Goal: Transaction & Acquisition: Purchase product/service

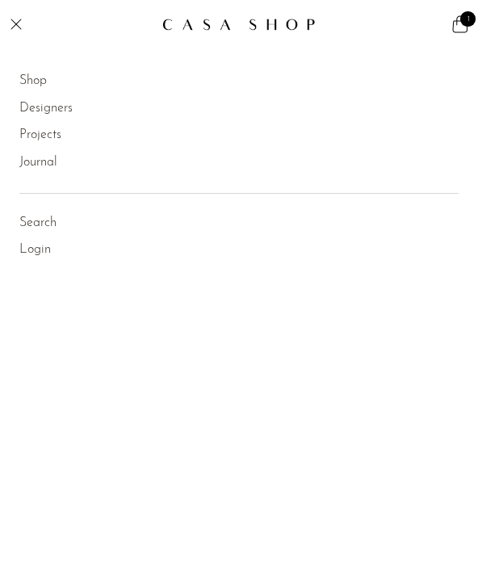
click at [47, 86] on link "Shop" at bounding box center [32, 81] width 27 height 21
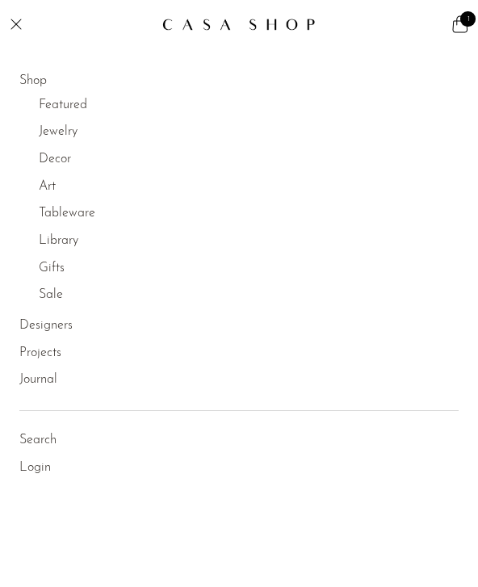
click at [73, 130] on link "Jewelry" at bounding box center [58, 132] width 39 height 21
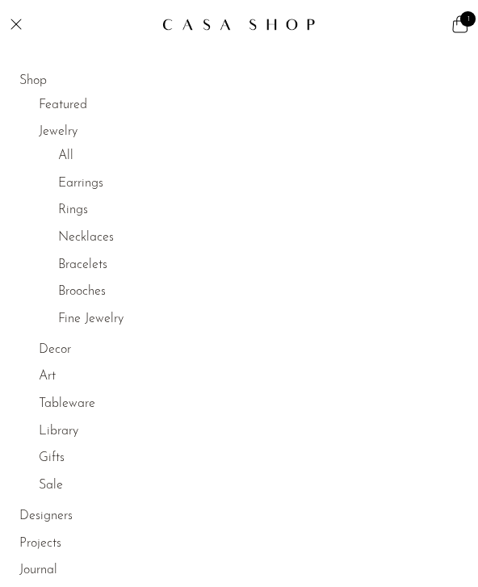
click at [78, 203] on link "Rings" at bounding box center [73, 210] width 30 height 21
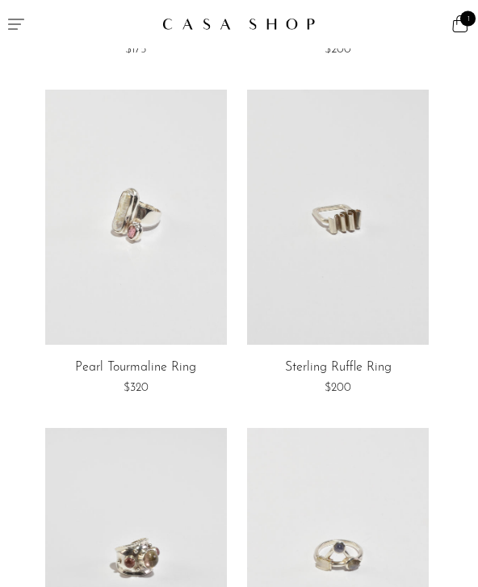
scroll to position [303, 0]
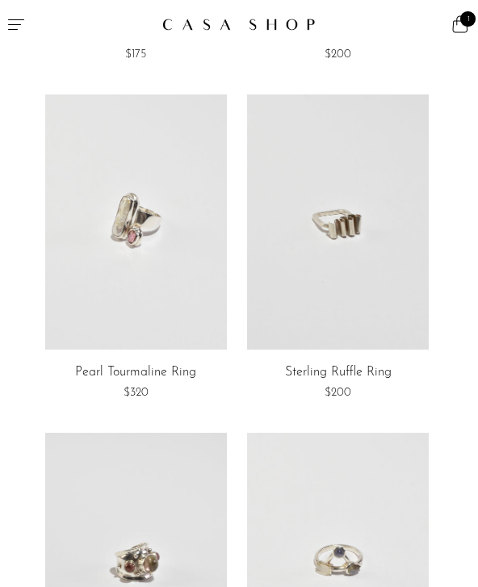
click at [186, 316] on link at bounding box center [136, 221] width 182 height 254
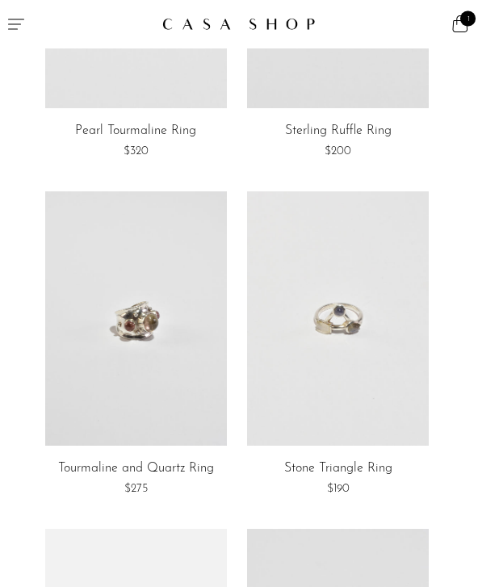
scroll to position [544, 0]
click at [339, 328] on link at bounding box center [338, 318] width 182 height 254
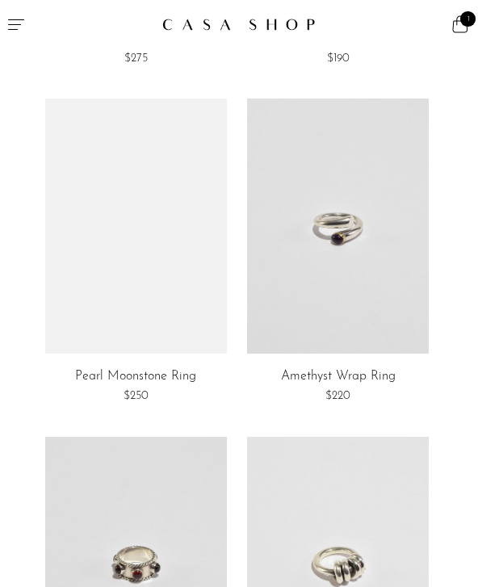
scroll to position [966, 0]
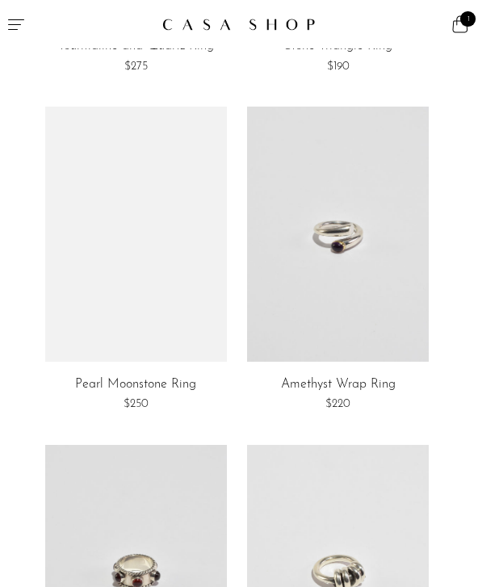
click at [211, 338] on link at bounding box center [136, 234] width 182 height 254
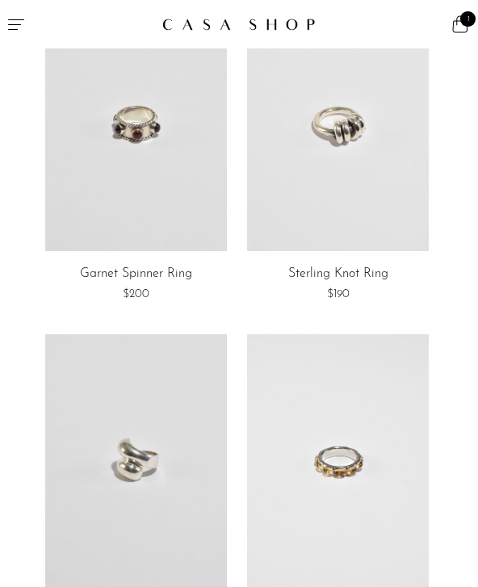
scroll to position [1435, 0]
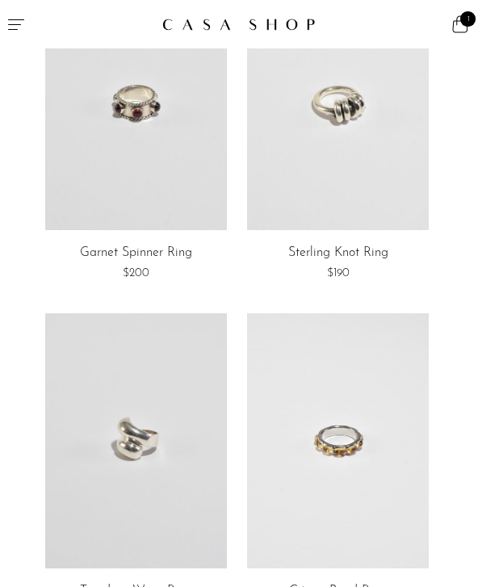
click at [406, 178] on link at bounding box center [338, 103] width 182 height 254
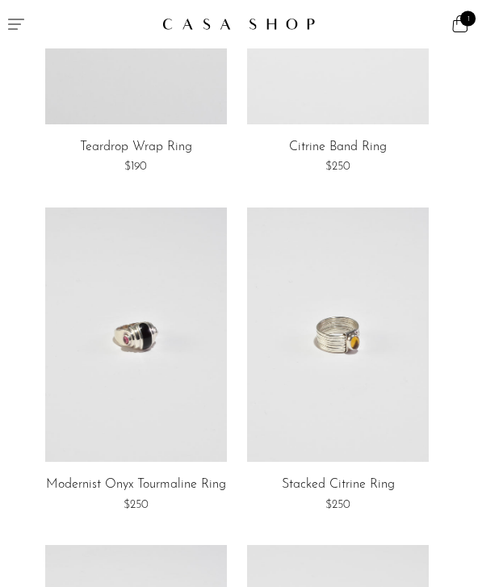
scroll to position [1879, 0]
click at [165, 324] on link at bounding box center [136, 334] width 182 height 254
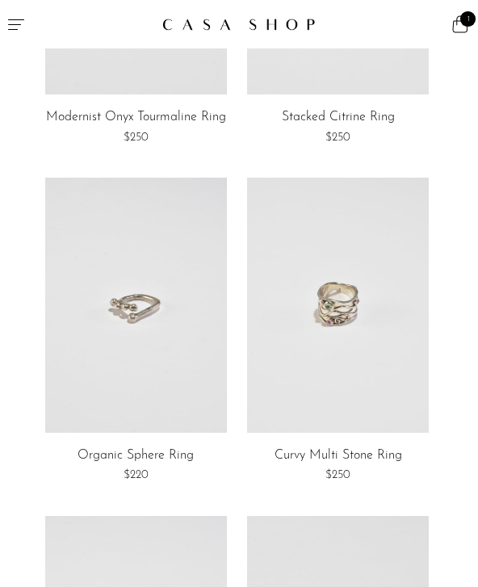
scroll to position [2253, 0]
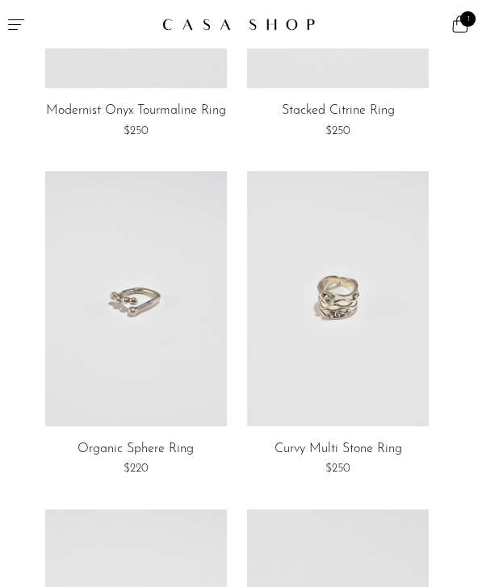
click at [144, 364] on link at bounding box center [136, 298] width 182 height 254
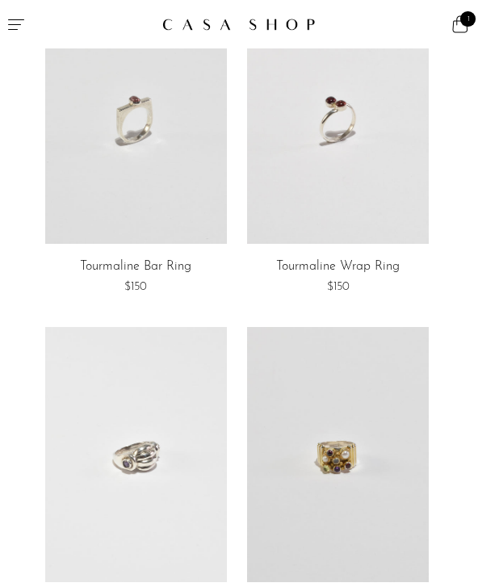
scroll to position [3125, 0]
click at [375, 416] on link at bounding box center [338, 453] width 182 height 254
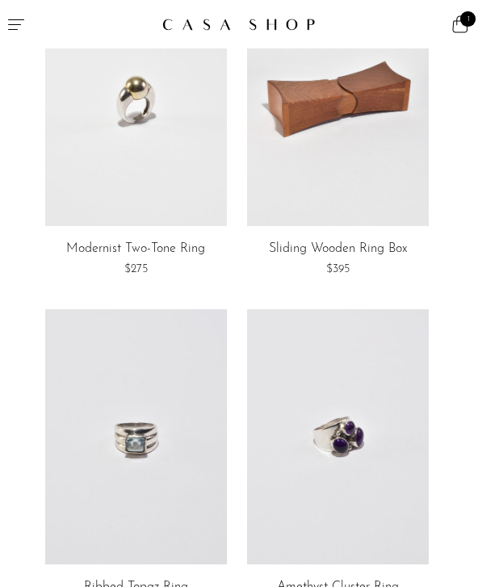
scroll to position [3818, 0]
click at [174, 170] on link at bounding box center [136, 98] width 182 height 254
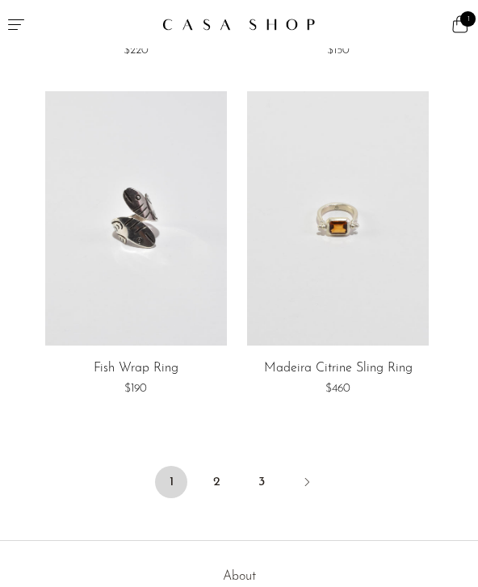
scroll to position [5729, 0]
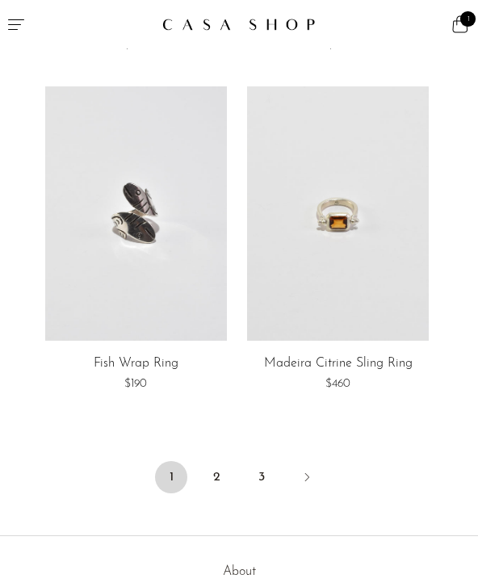
click at [219, 461] on link "2" at bounding box center [216, 477] width 32 height 32
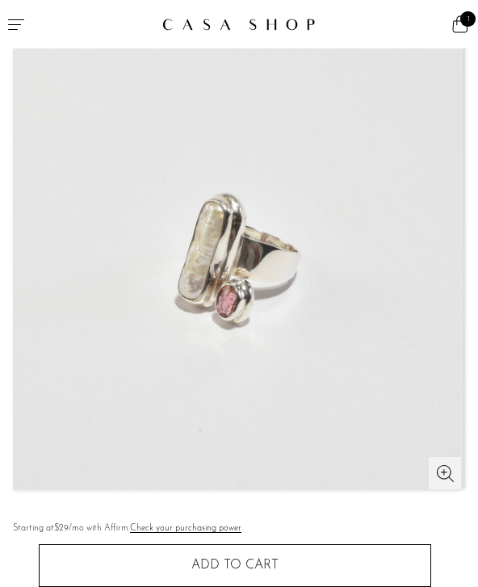
scroll to position [110, 0]
click at [272, 561] on span "Add to cart" at bounding box center [234, 564] width 87 height 13
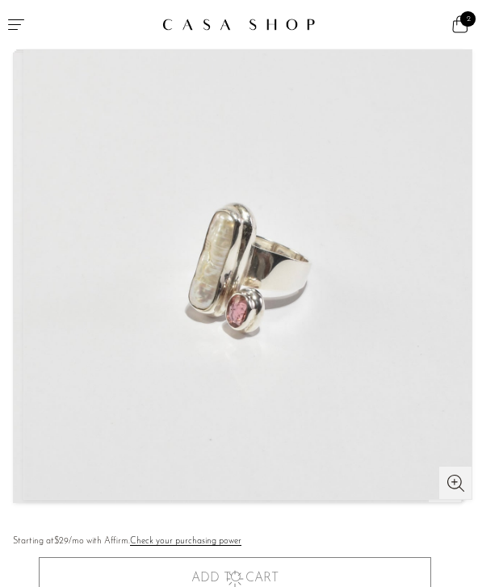
scroll to position [90, 0]
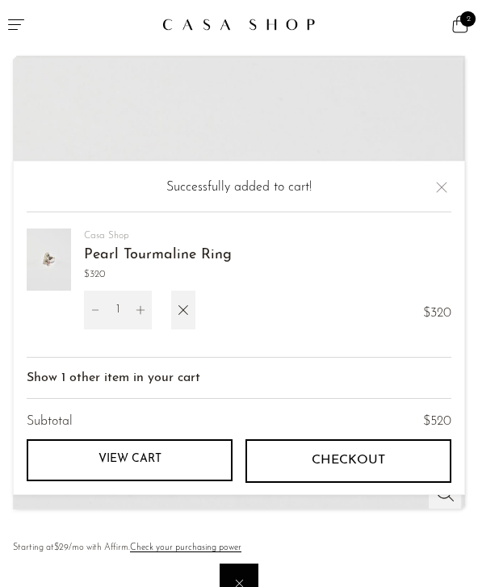
click at [448, 197] on button "Close" at bounding box center [441, 187] width 19 height 19
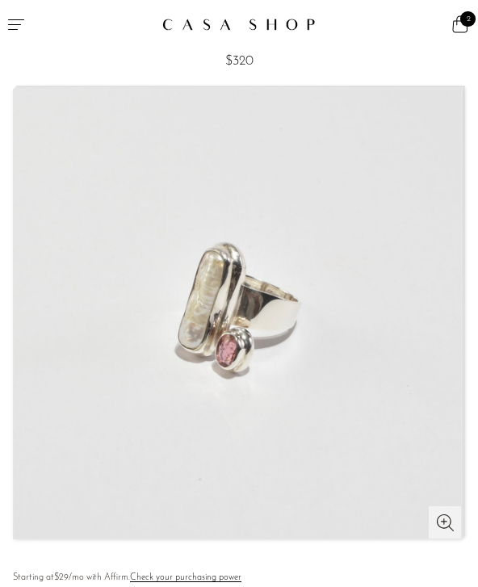
scroll to position [0, 0]
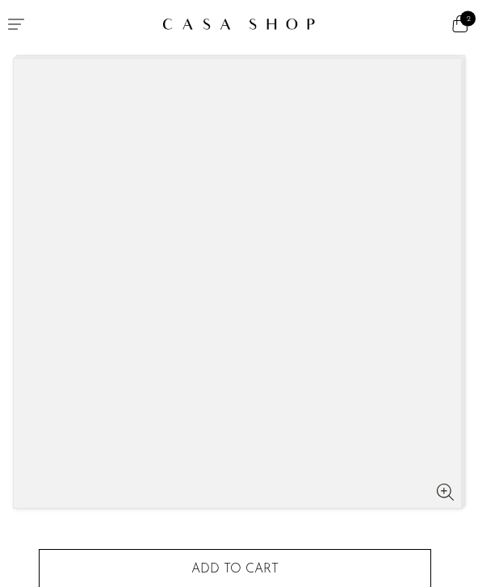
scroll to position [91, 0]
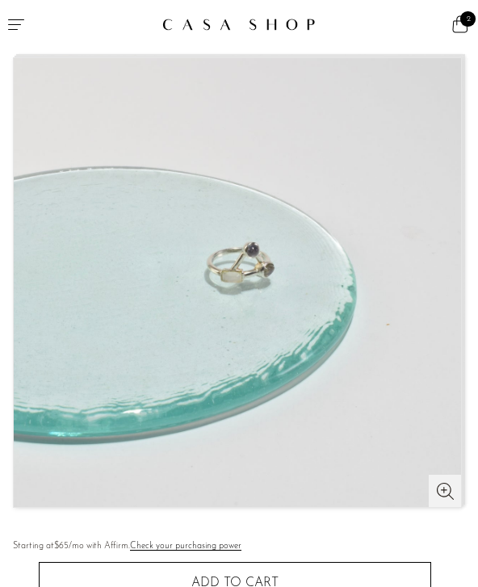
click at [219, 492] on img at bounding box center [238, 280] width 447 height 449
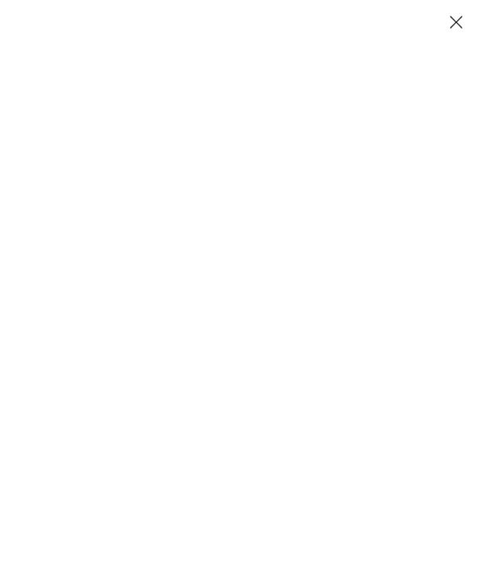
scroll to position [129, 0]
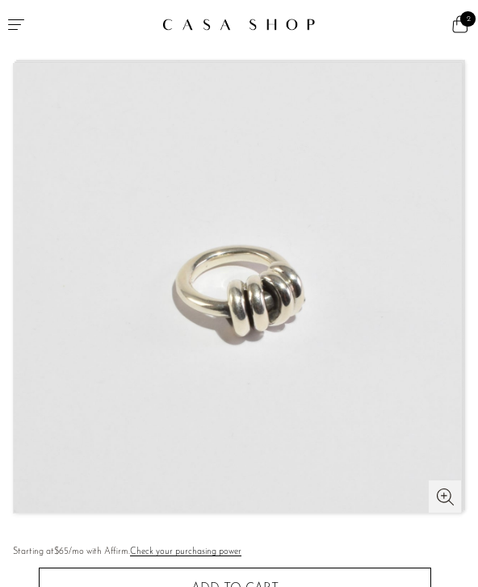
scroll to position [95, 0]
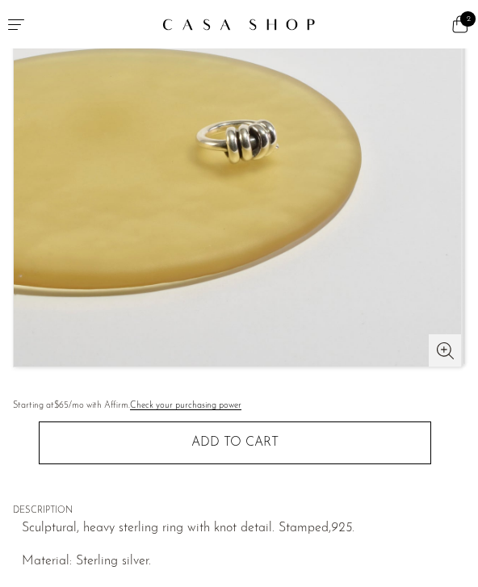
click at [278, 457] on button "Add to cart" at bounding box center [235, 442] width 392 height 42
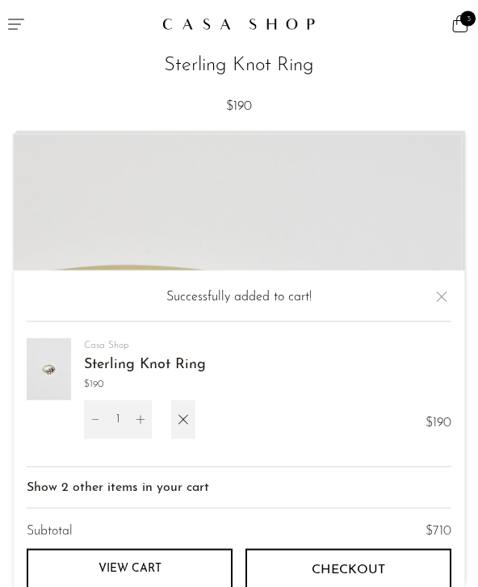
scroll to position [0, 0]
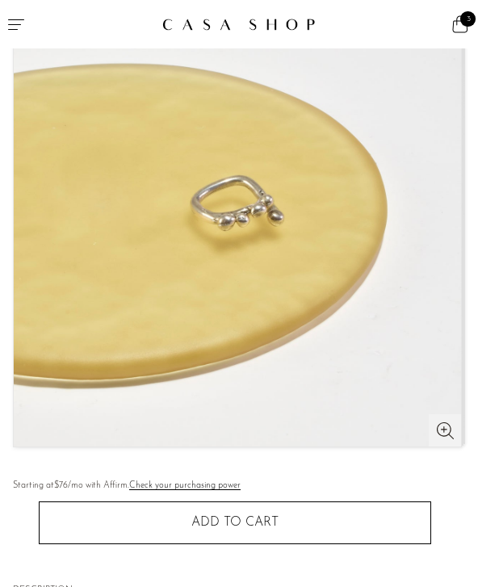
scroll to position [151, 0]
click at [341, 521] on button "Add to cart" at bounding box center [235, 523] width 392 height 42
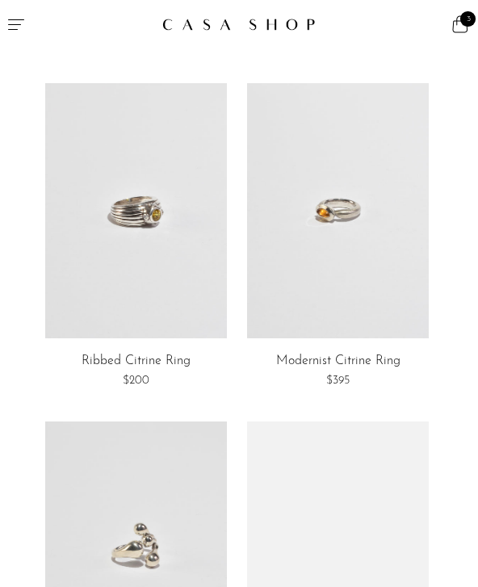
scroll to position [3052, 0]
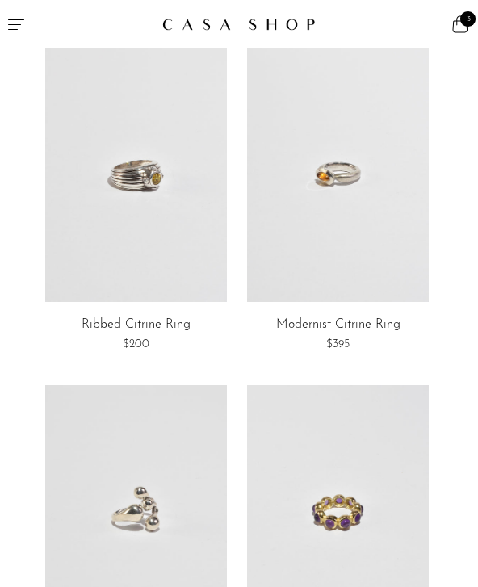
click at [382, 211] on link at bounding box center [338, 174] width 182 height 254
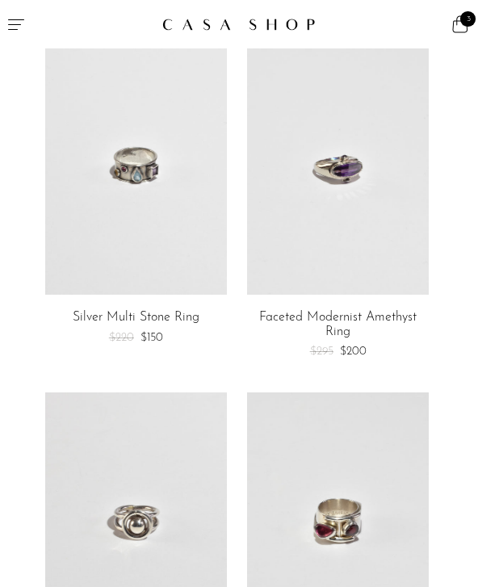
scroll to position [4082, 0]
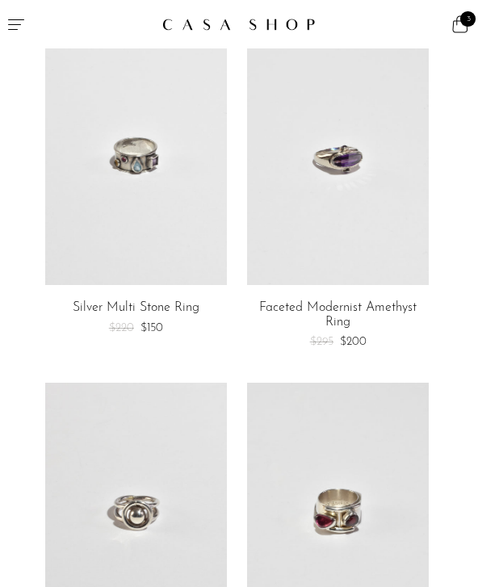
click at [388, 185] on link at bounding box center [338, 158] width 182 height 254
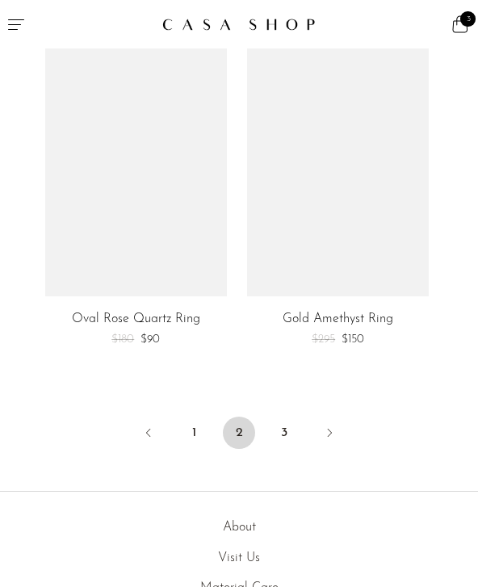
scroll to position [5859, 0]
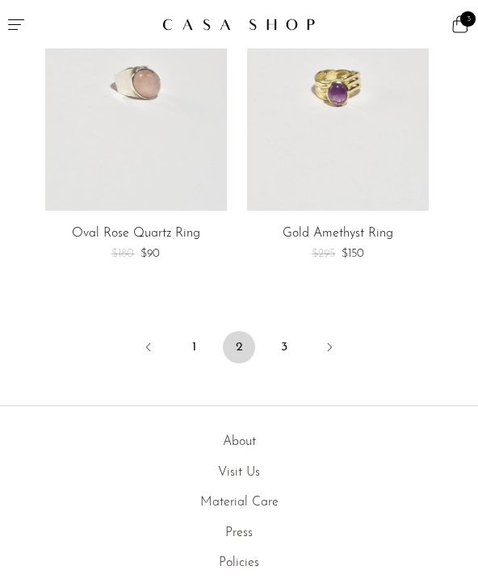
click at [299, 331] on link "3" at bounding box center [284, 347] width 32 height 32
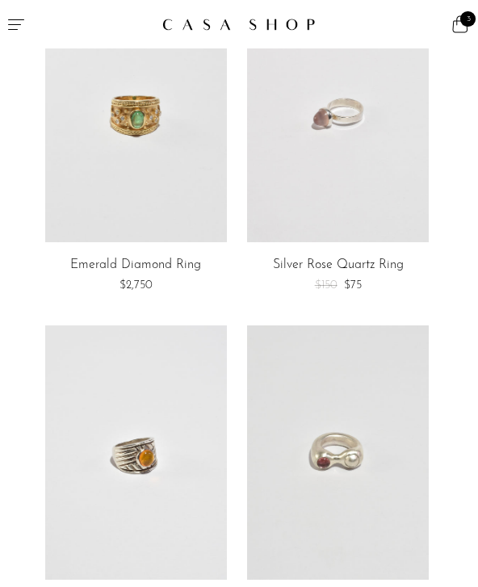
scroll to position [412, 0]
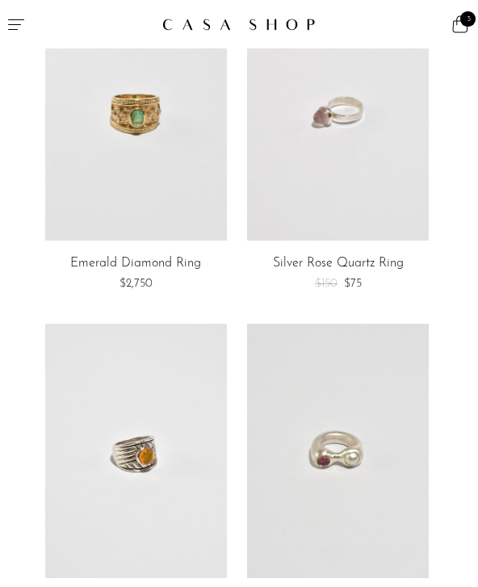
click at [185, 194] on link at bounding box center [136, 112] width 182 height 254
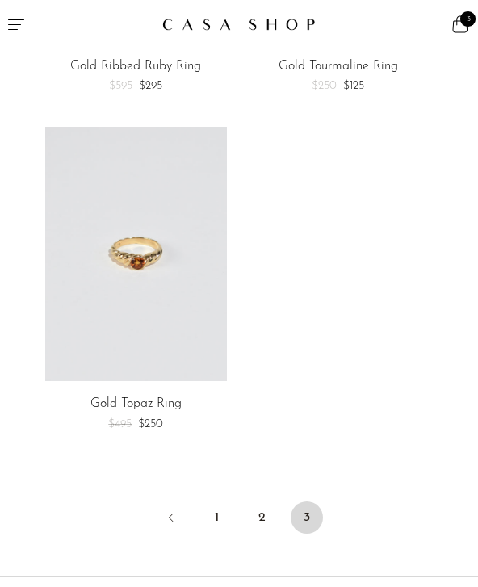
scroll to position [4215, 0]
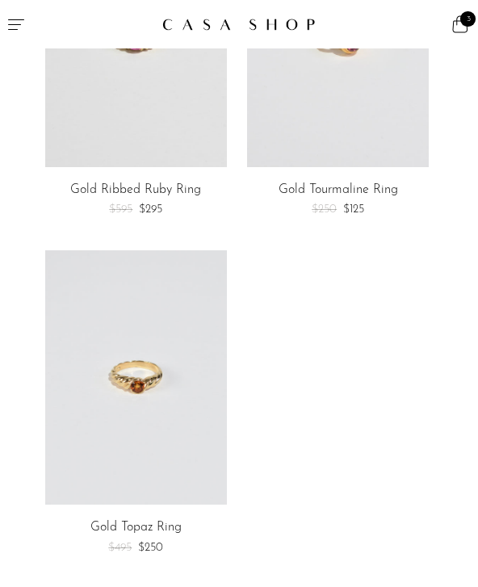
click at [468, 23] on span "3" at bounding box center [467, 18] width 15 height 15
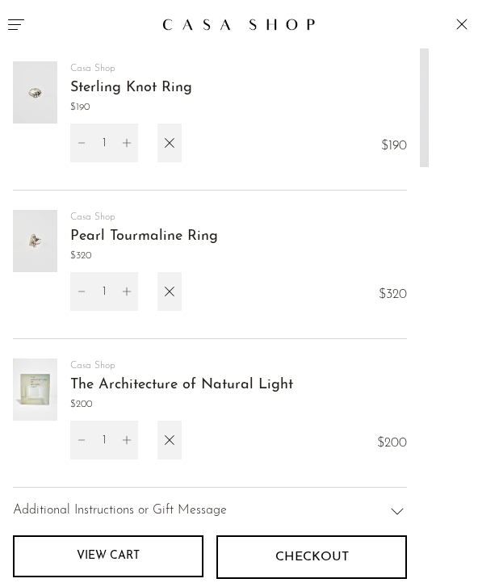
scroll to position [0, 0]
click at [37, 250] on img at bounding box center [35, 241] width 44 height 62
click at [188, 232] on link "Pearl Tourmaline Ring" at bounding box center [144, 236] width 148 height 15
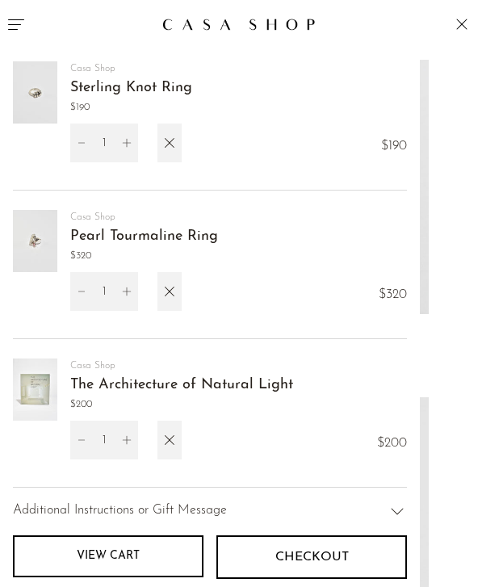
scroll to position [4215, 0]
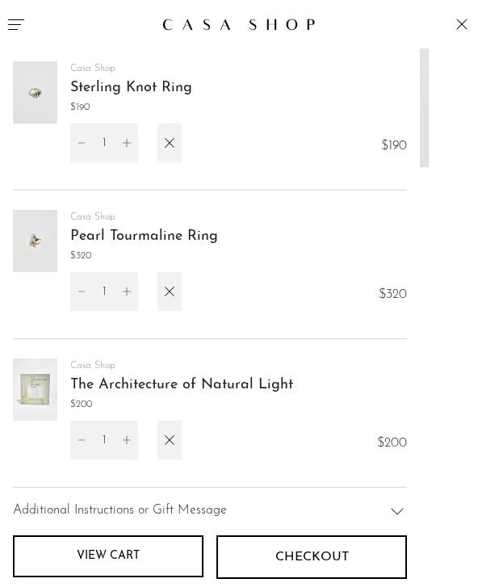
click at [48, 90] on img at bounding box center [35, 92] width 44 height 62
click at [49, 85] on img at bounding box center [35, 92] width 44 height 62
click at [175, 76] on span "Casa Shop" at bounding box center [131, 68] width 122 height 15
click at [198, 80] on div "Casa Shop Sterling Knot Ring $190" at bounding box center [140, 92] width 141 height 62
click at [53, 96] on img at bounding box center [35, 92] width 44 height 62
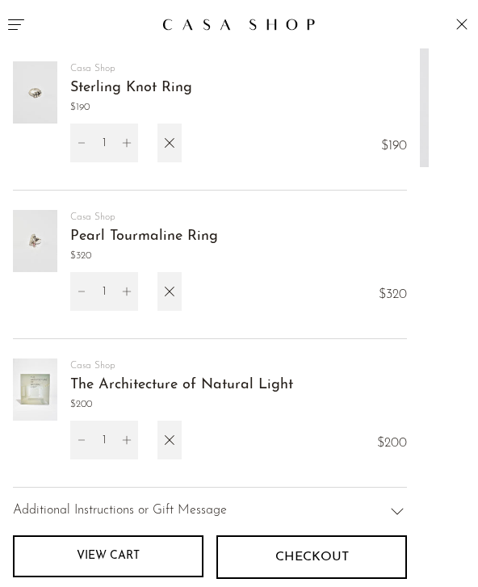
click at [33, 98] on img at bounding box center [35, 92] width 44 height 62
click at [77, 93] on link "Sterling Knot Ring" at bounding box center [131, 88] width 122 height 15
click at [102, 84] on link "Sterling Knot Ring" at bounding box center [131, 88] width 122 height 15
click at [18, 123] on img at bounding box center [35, 92] width 44 height 62
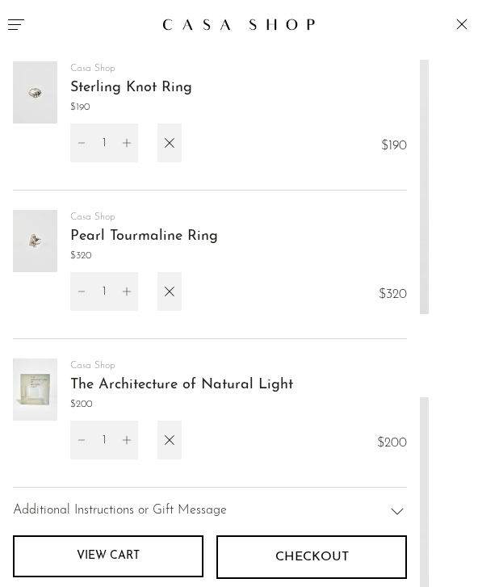
scroll to position [-3, 0]
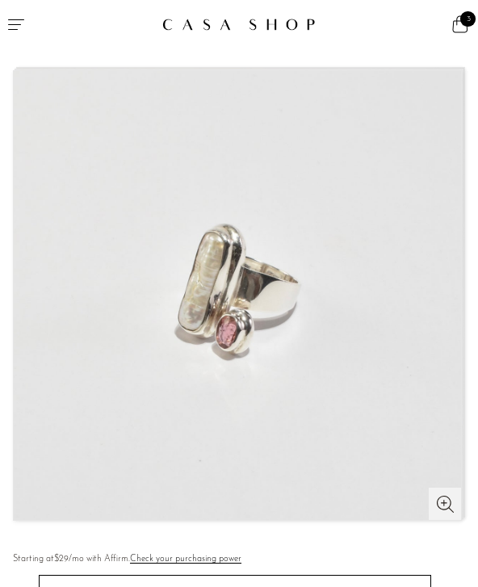
scroll to position [77, 0]
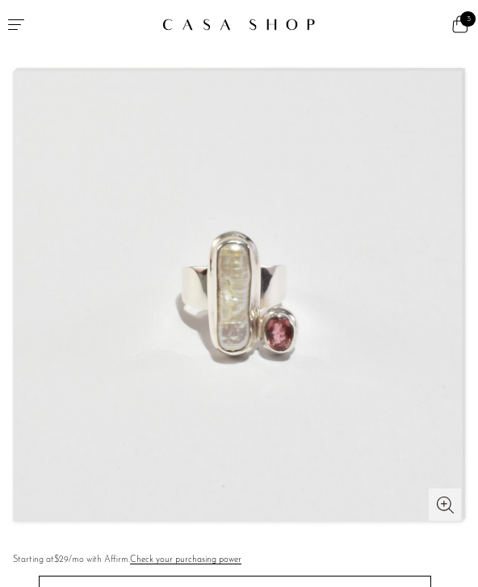
click at [407, 300] on img at bounding box center [238, 294] width 447 height 449
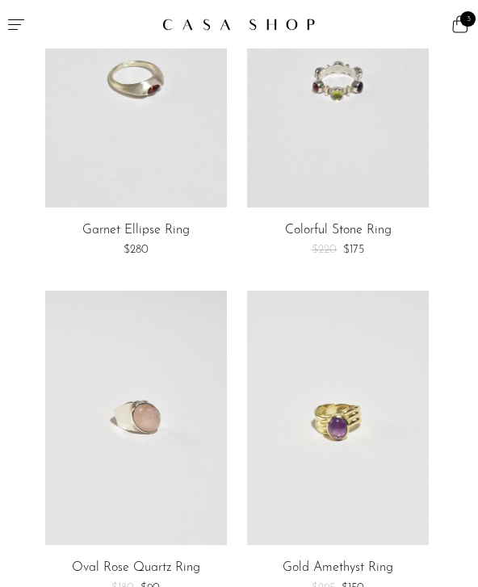
scroll to position [5654, 0]
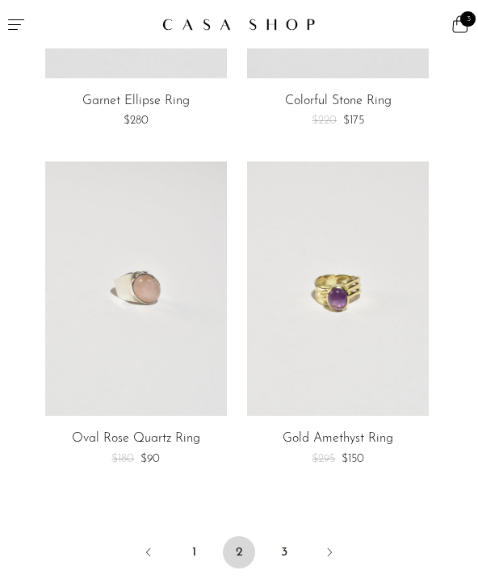
click at [199, 539] on link "1" at bounding box center [194, 552] width 32 height 32
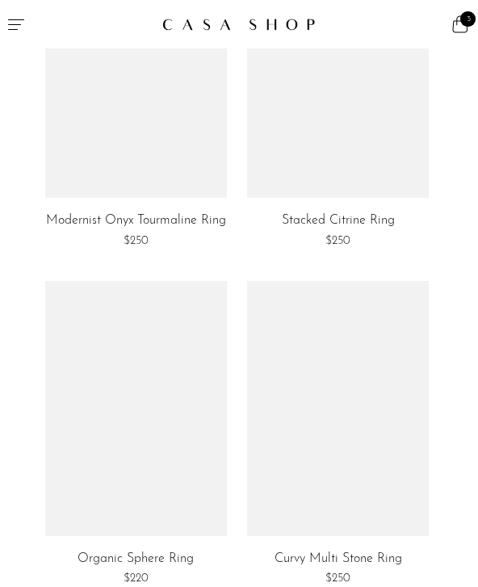
scroll to position [2157, 0]
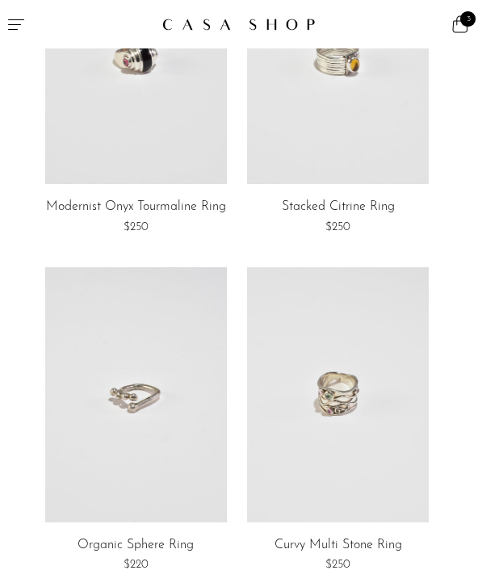
click at [163, 389] on link at bounding box center [136, 394] width 182 height 254
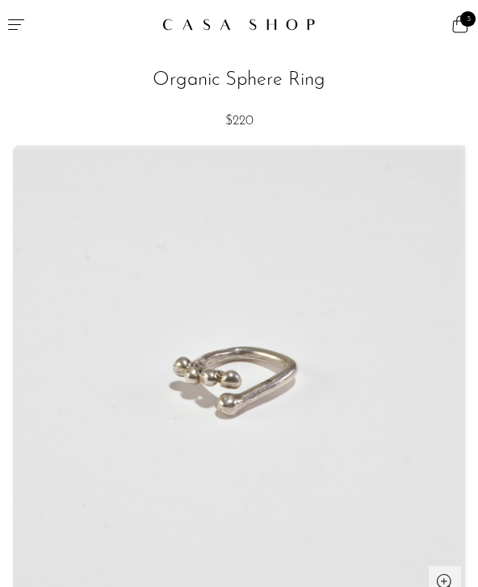
click at [467, 27] on icon at bounding box center [459, 24] width 19 height 19
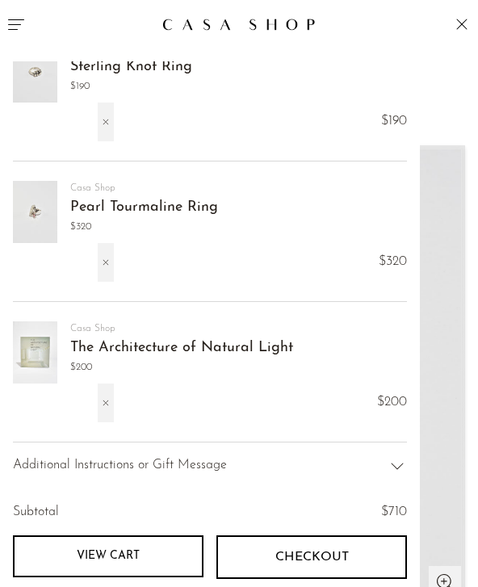
scroll to position [21, 0]
click at [110, 400] on icon "button" at bounding box center [106, 403] width 10 height 18
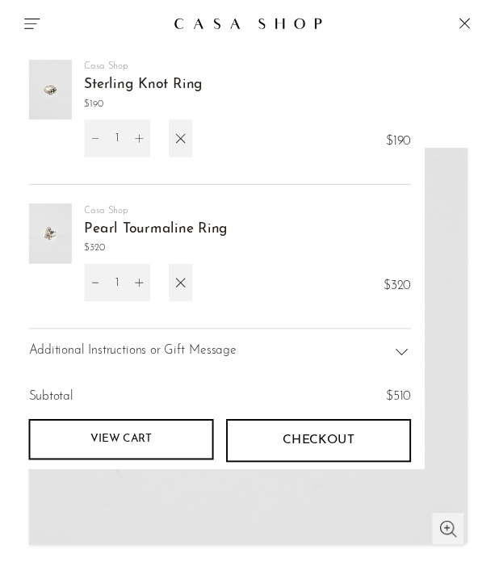
scroll to position [33, 0]
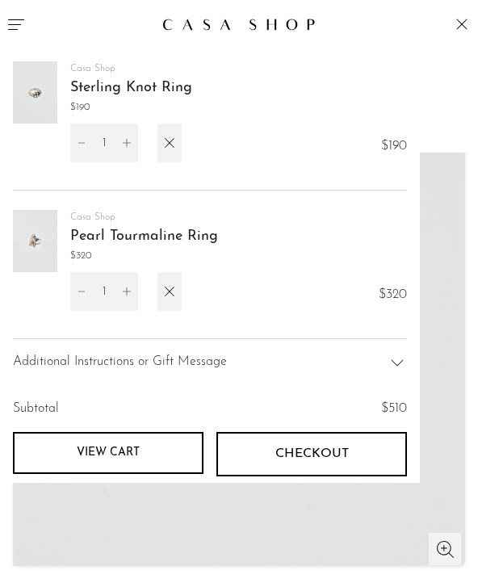
click at [467, 41] on link "2" at bounding box center [467, 24] width 8 height 48
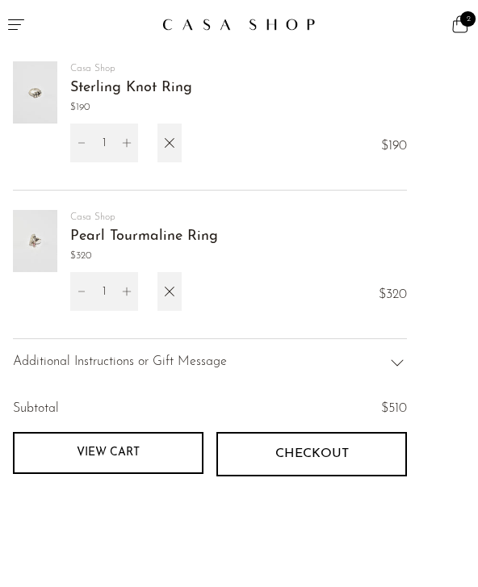
click at [462, 29] on icon at bounding box center [459, 24] width 19 height 19
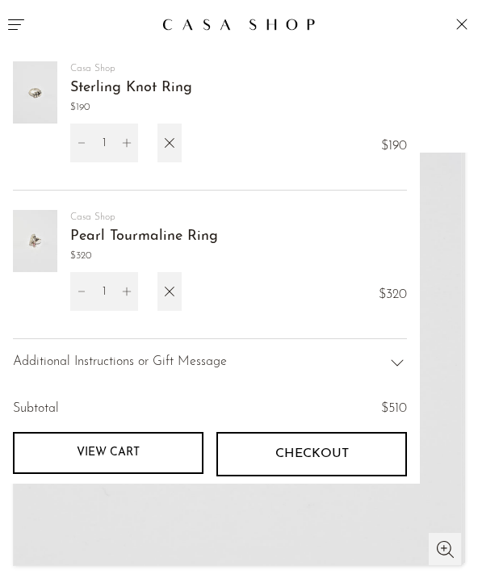
click at [459, 30] on icon at bounding box center [461, 24] width 19 height 19
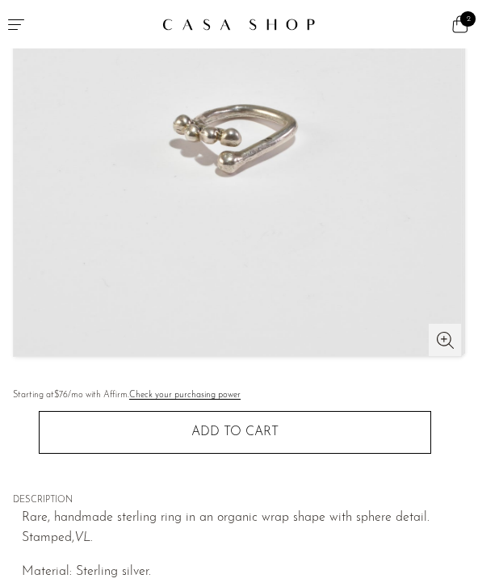
scroll to position [245, 0]
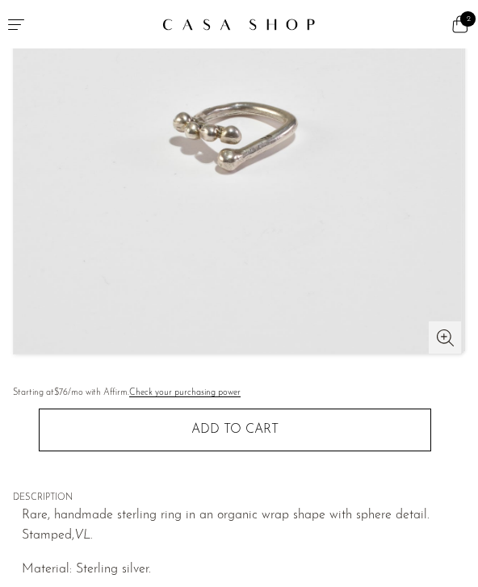
click at [309, 427] on button "Add to cart" at bounding box center [235, 429] width 392 height 42
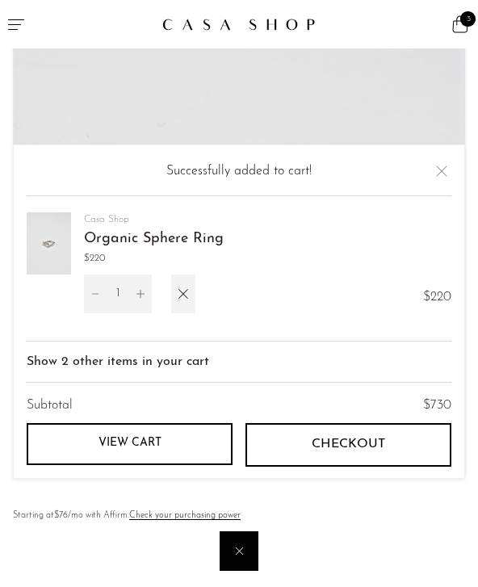
scroll to position [77, 0]
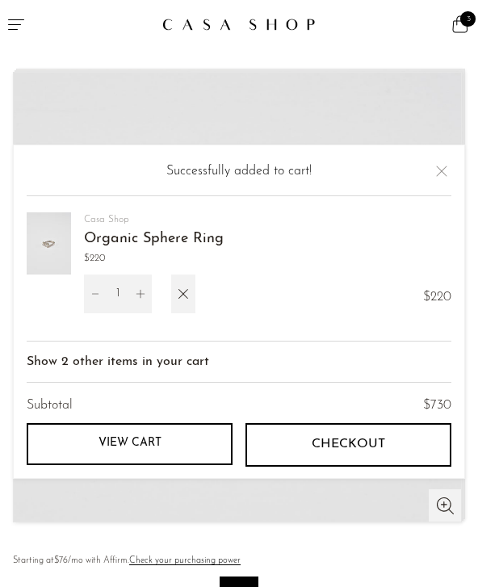
click at [467, 27] on icon at bounding box center [459, 24] width 19 height 19
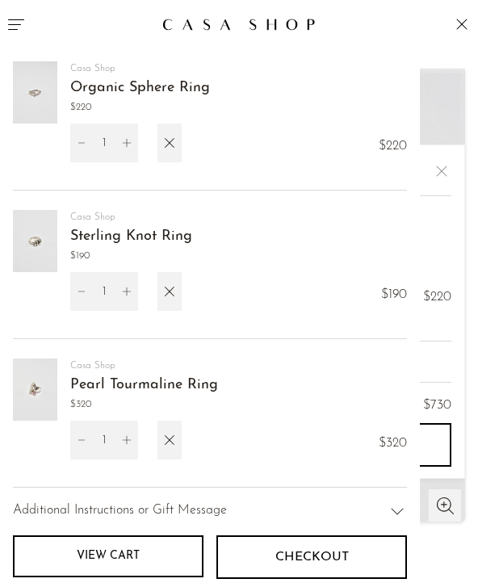
scroll to position [0, 0]
click at [40, 236] on img at bounding box center [35, 241] width 44 height 62
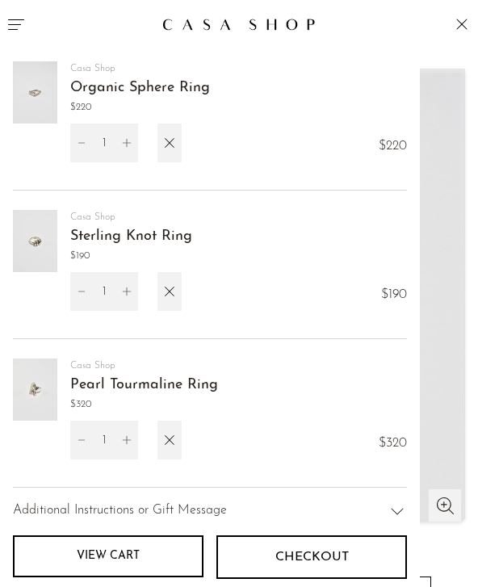
click at [139, 224] on span "Casa Shop" at bounding box center [131, 217] width 122 height 15
click at [144, 235] on link "Sterling Knot Ring" at bounding box center [131, 236] width 122 height 15
click at [37, 245] on img at bounding box center [35, 241] width 44 height 62
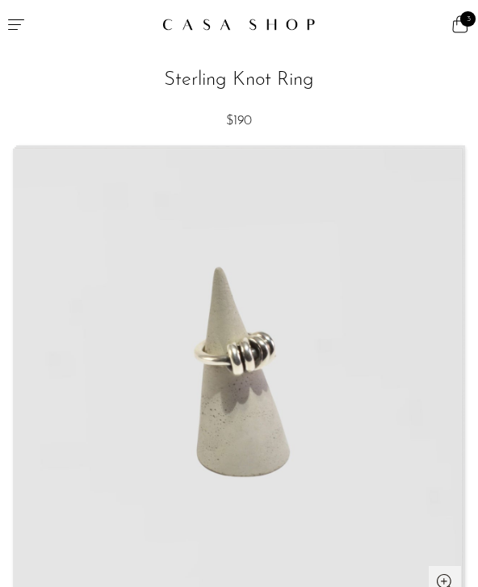
click at [458, 24] on icon at bounding box center [459, 24] width 19 height 19
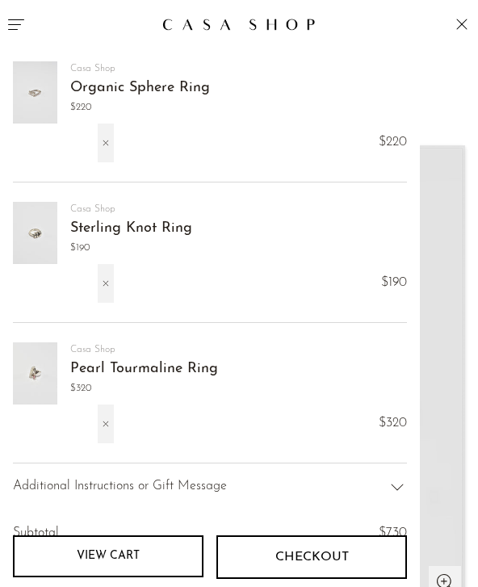
click at [110, 290] on icon "button" at bounding box center [106, 283] width 10 height 18
